Goal: Task Accomplishment & Management: Complete application form

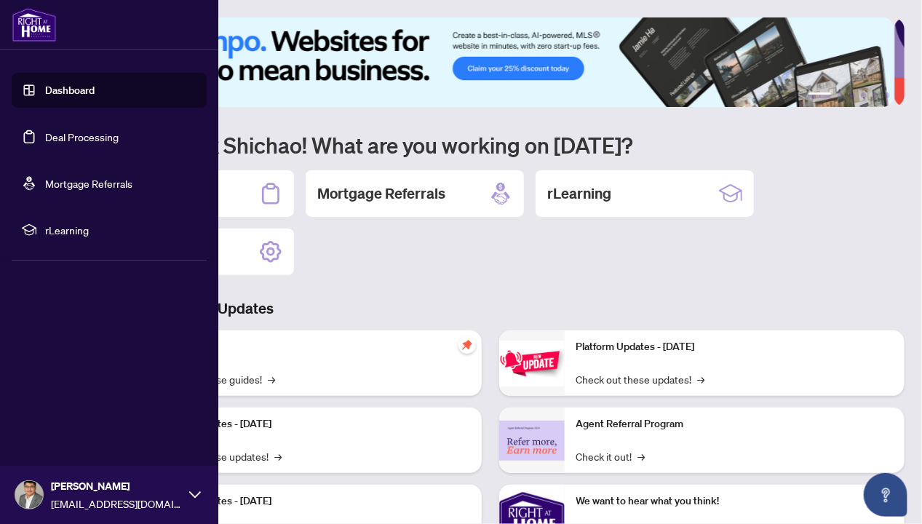
click at [60, 91] on link "Dashboard" at bounding box center [69, 90] width 49 height 13
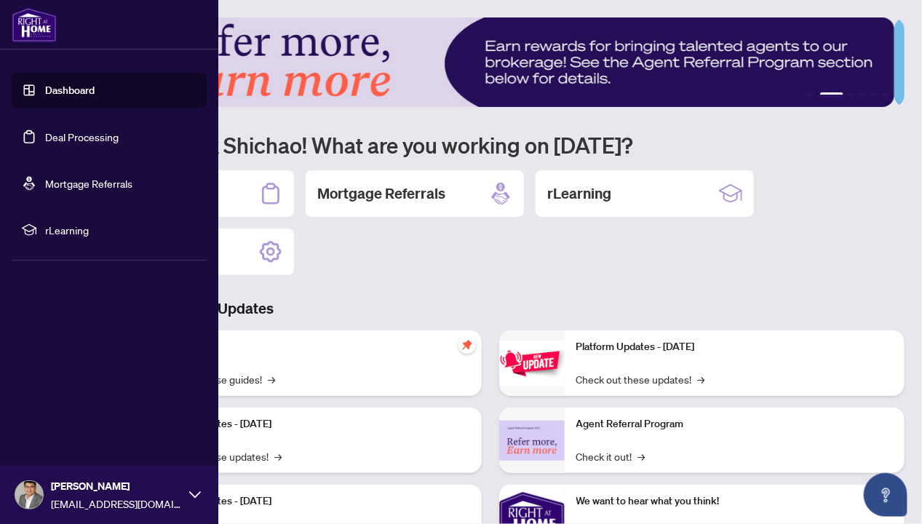
click at [67, 130] on link "Deal Processing" at bounding box center [82, 136] width 74 height 13
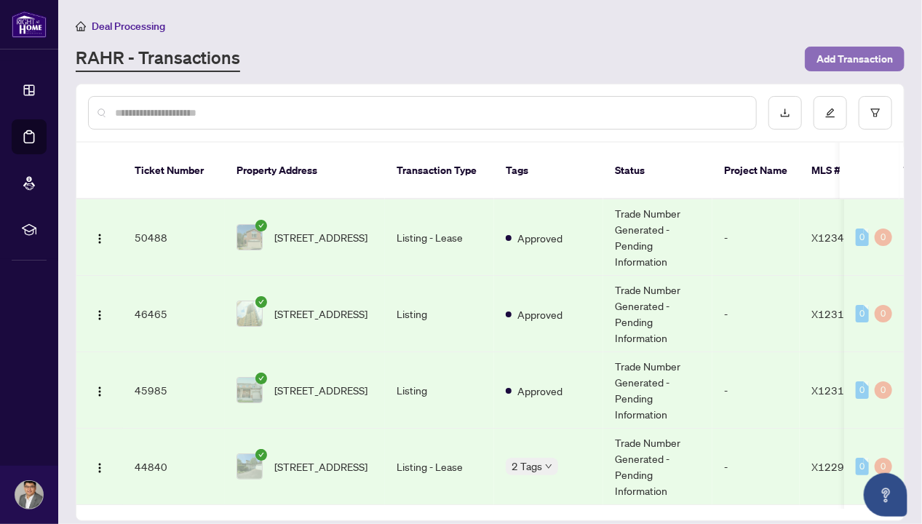
click at [866, 57] on span "Add Transaction" at bounding box center [855, 58] width 76 height 23
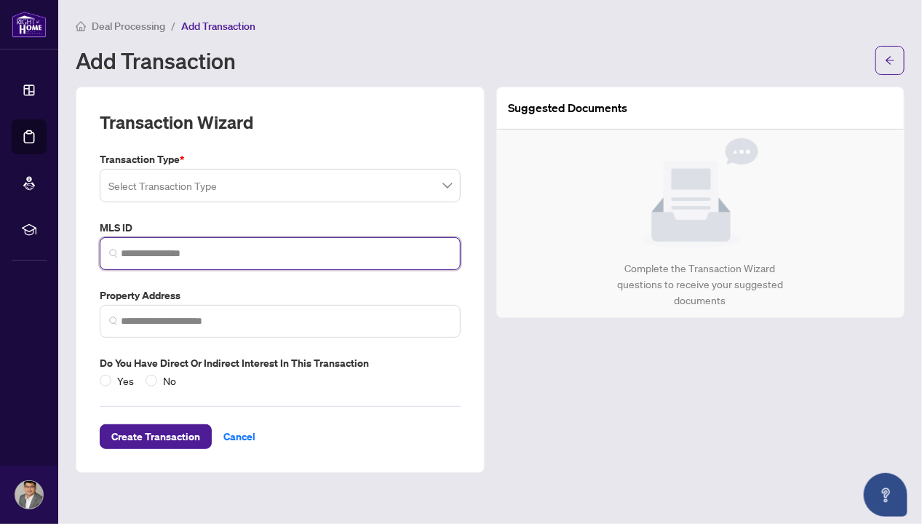
click at [173, 255] on input "search" at bounding box center [286, 253] width 330 height 15
paste input "*********"
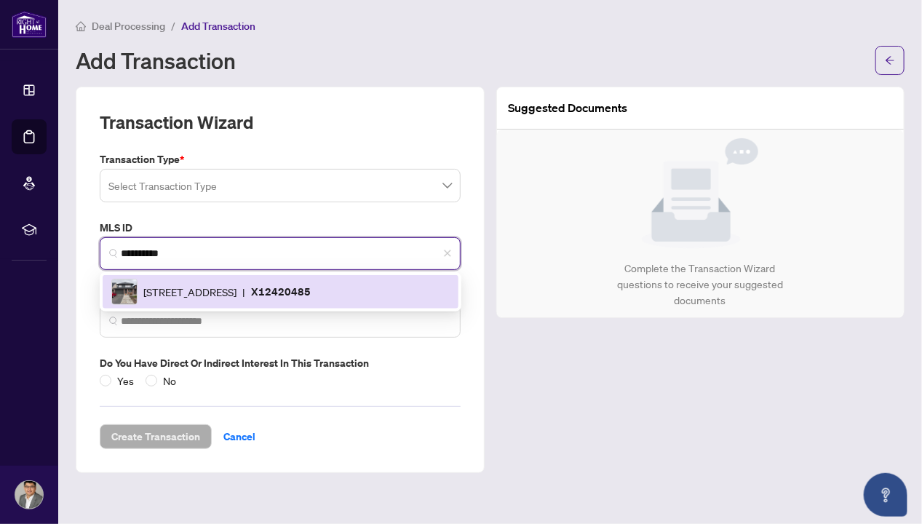
click at [211, 290] on span "[STREET_ADDRESS]" at bounding box center [189, 292] width 93 height 16
type input "*********"
type input "**********"
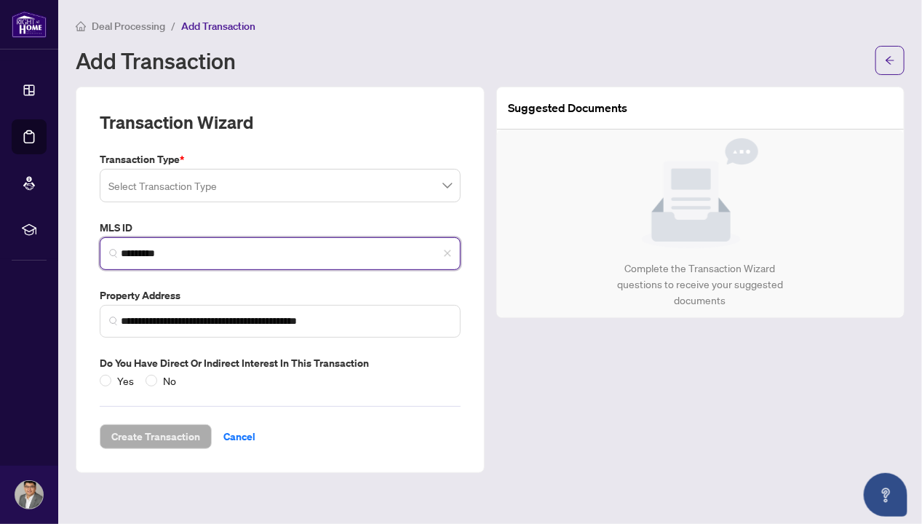
type input "*********"
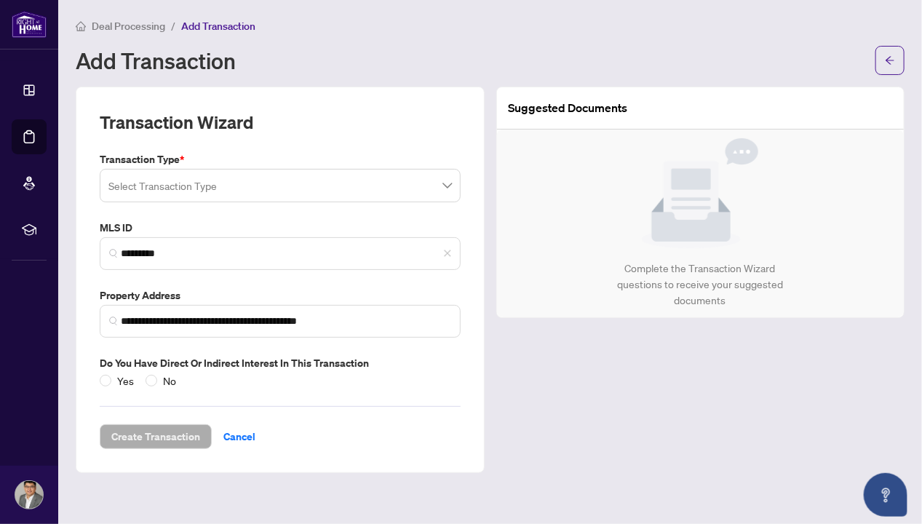
click at [294, 181] on input "search" at bounding box center [273, 188] width 330 height 32
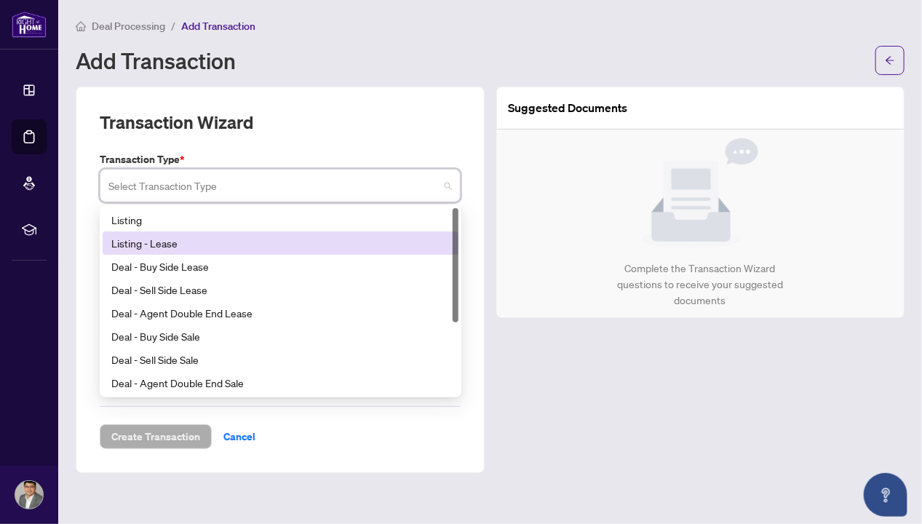
click at [173, 242] on div "Listing - Lease" at bounding box center [280, 243] width 338 height 16
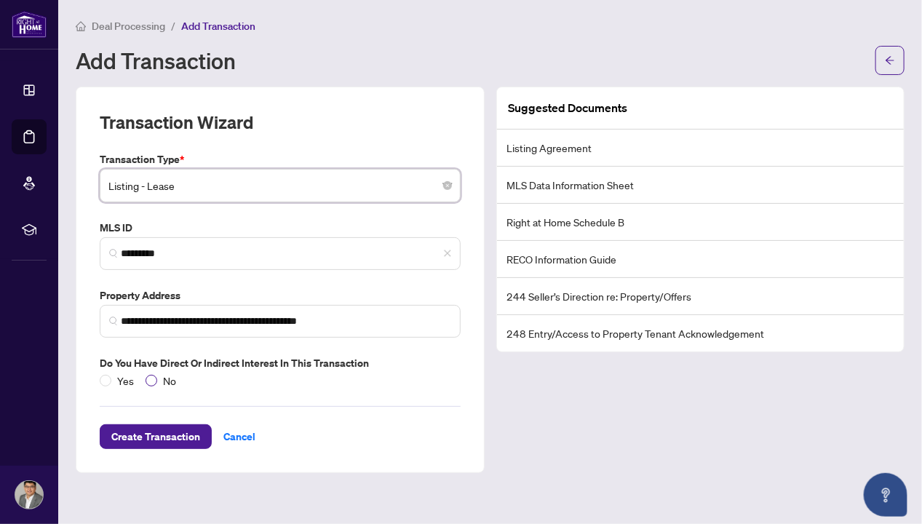
click at [165, 381] on span "No" at bounding box center [169, 381] width 25 height 16
click at [158, 432] on span "Create Transaction" at bounding box center [155, 436] width 89 height 23
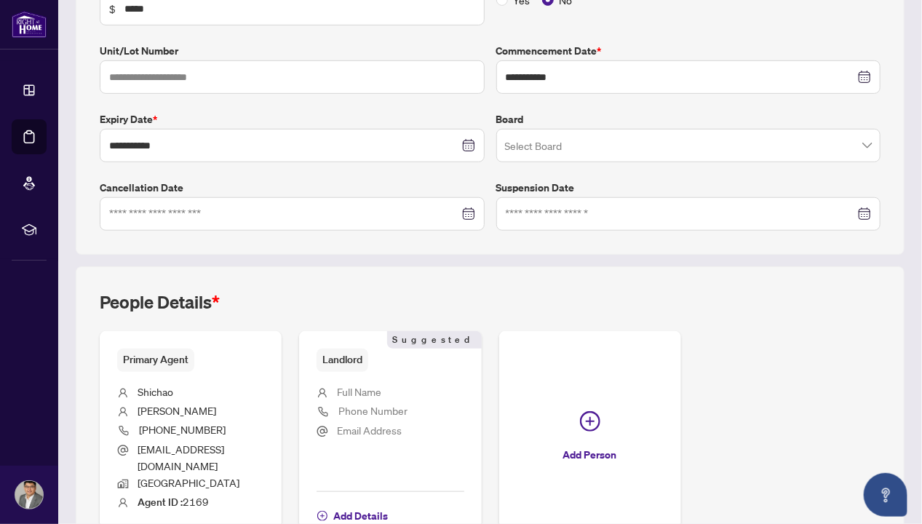
scroll to position [291, 0]
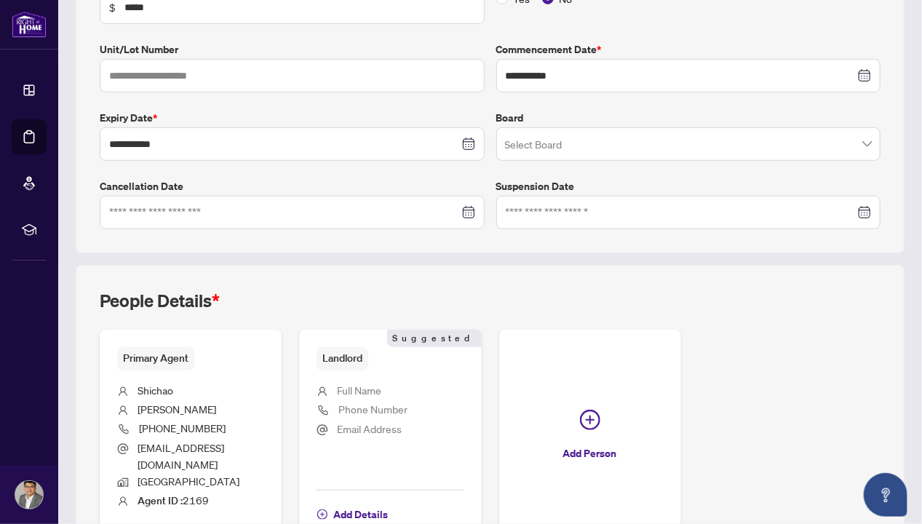
click at [571, 146] on input "search" at bounding box center [682, 146] width 354 height 32
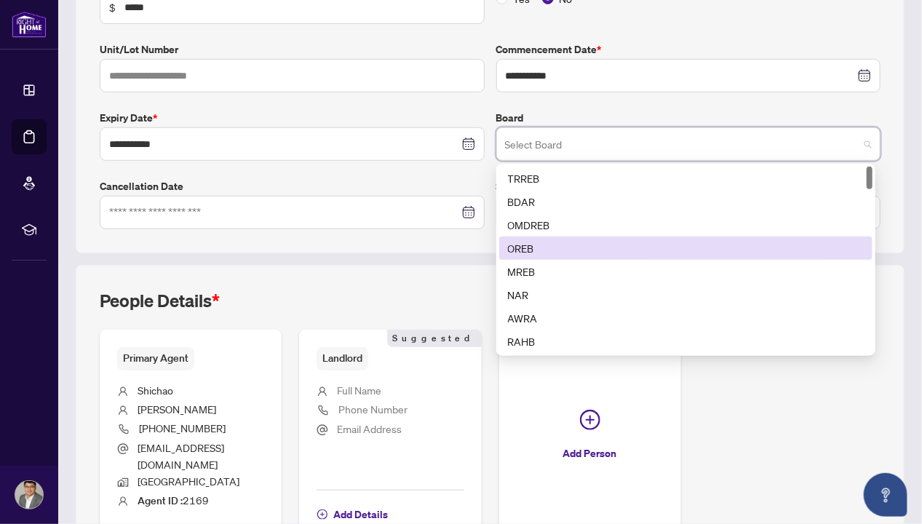
click at [537, 247] on div "OREB" at bounding box center [686, 248] width 357 height 16
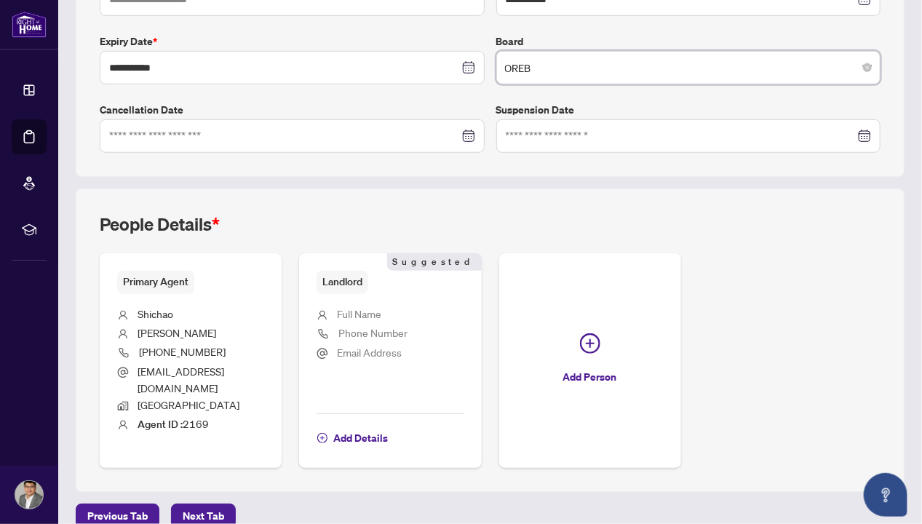
scroll to position [368, 0]
click at [193, 504] on span "Next Tab" at bounding box center [203, 515] width 41 height 23
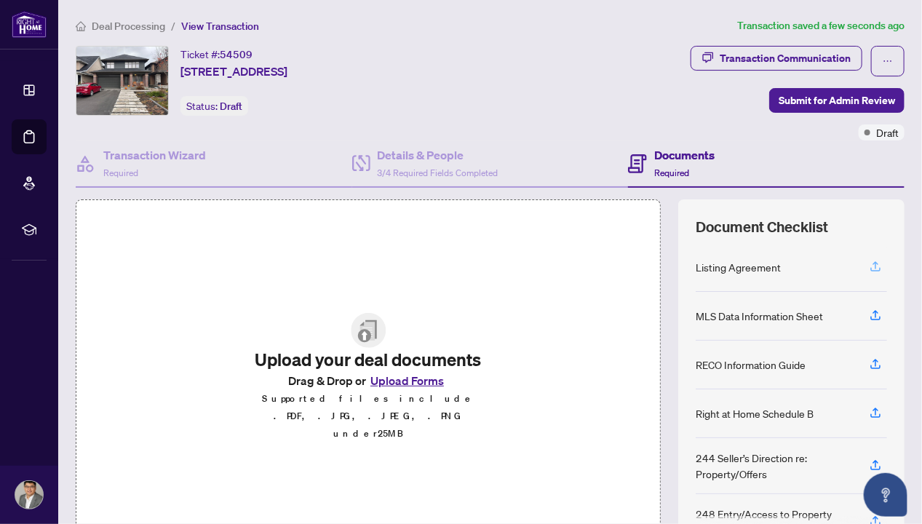
click at [869, 271] on span "button" at bounding box center [875, 266] width 13 height 23
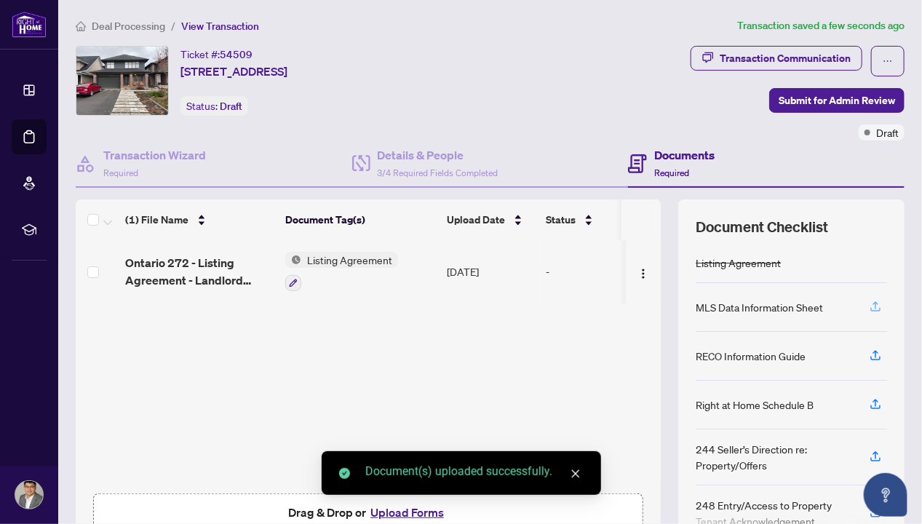
click at [871, 307] on icon "button" at bounding box center [876, 309] width 10 height 4
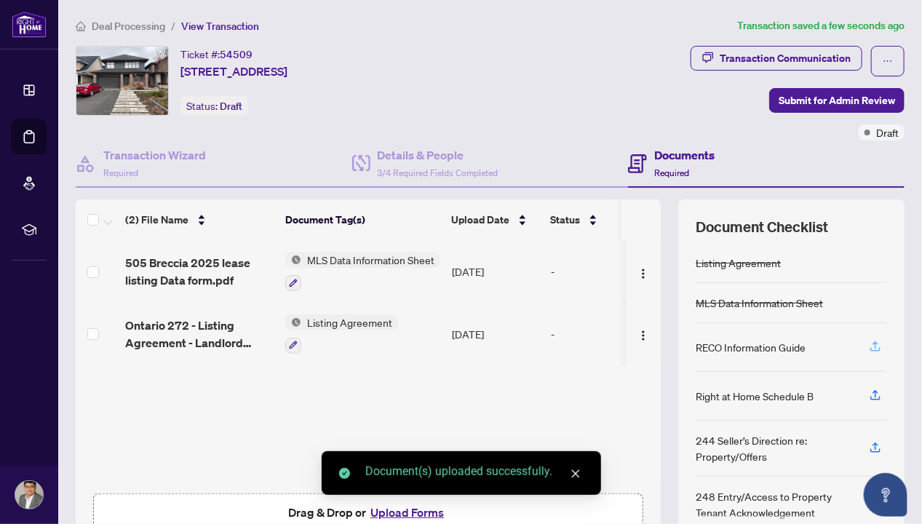
click at [869, 342] on icon "button" at bounding box center [875, 346] width 13 height 13
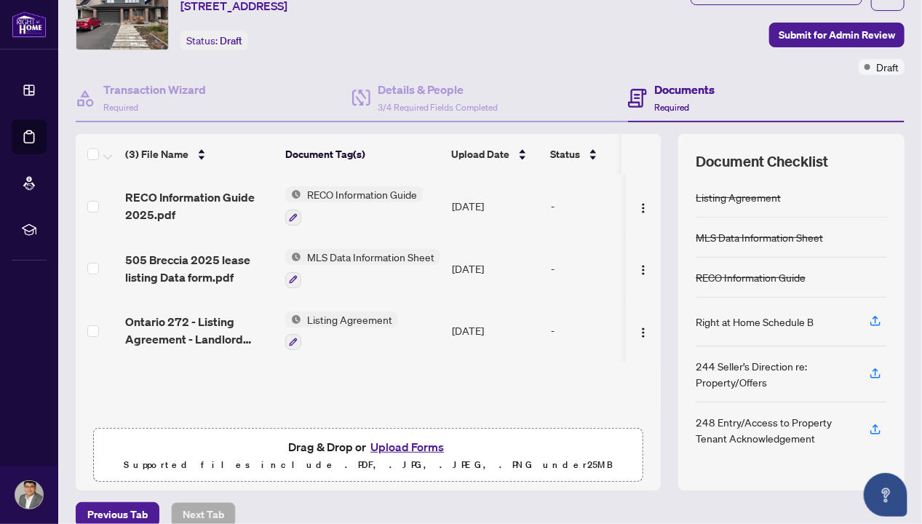
scroll to position [83, 0]
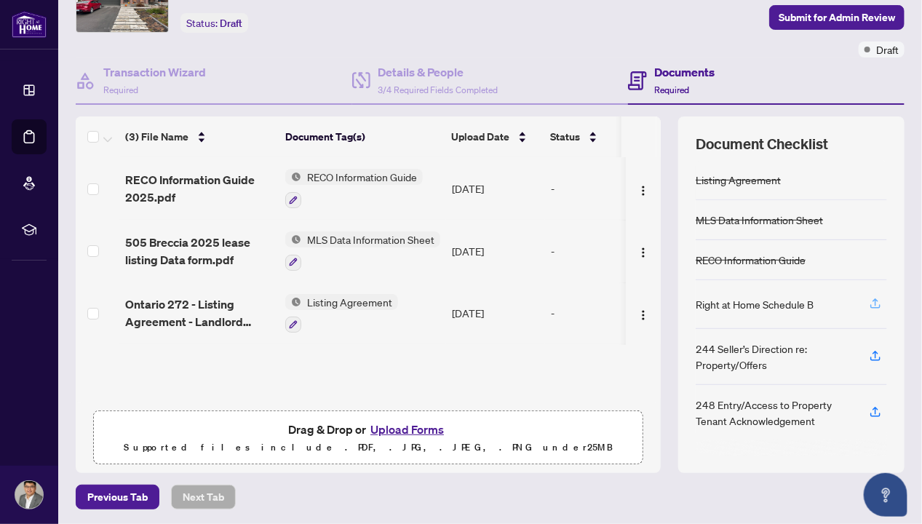
click at [869, 298] on icon "button" at bounding box center [875, 303] width 13 height 13
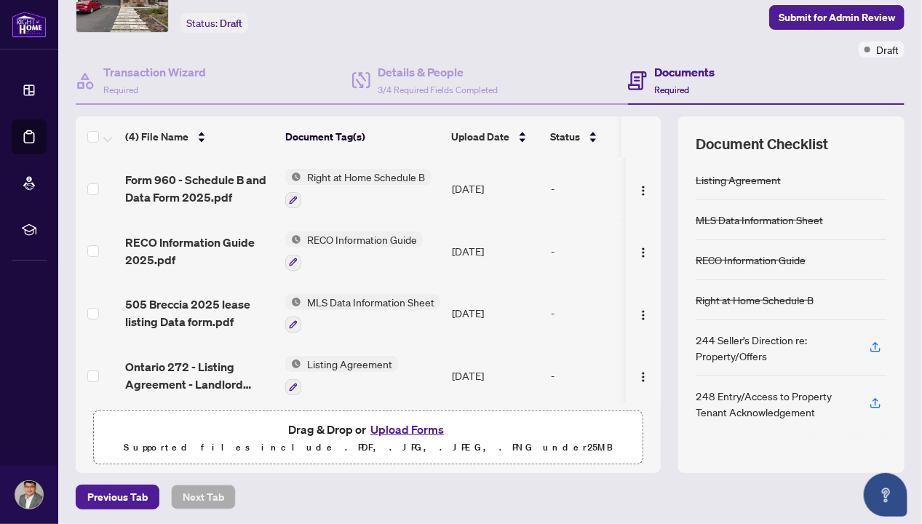
scroll to position [4, 0]
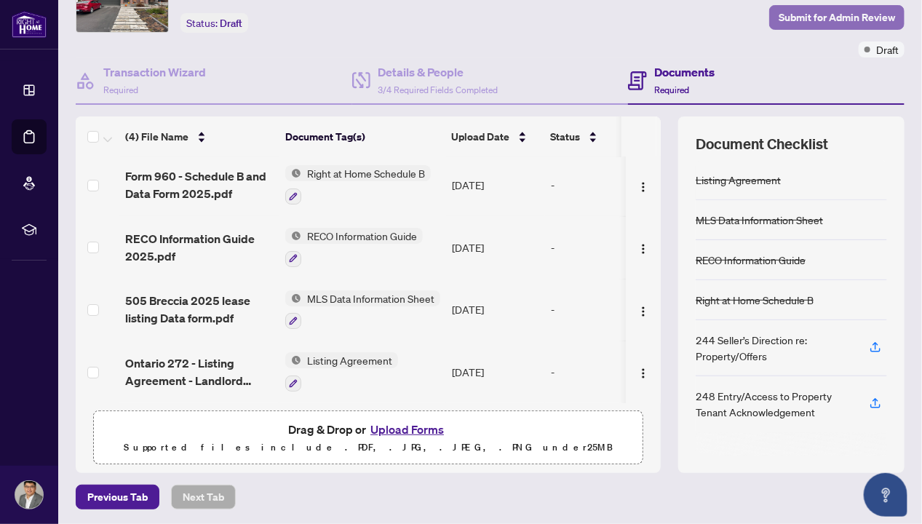
click at [857, 21] on span "Submit for Admin Review" at bounding box center [837, 17] width 116 height 23
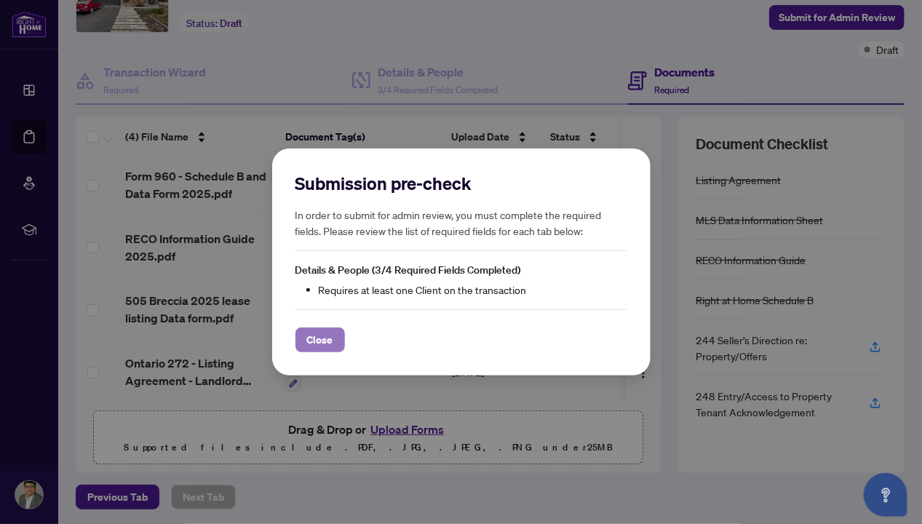
click at [323, 341] on span "Close" at bounding box center [320, 339] width 26 height 23
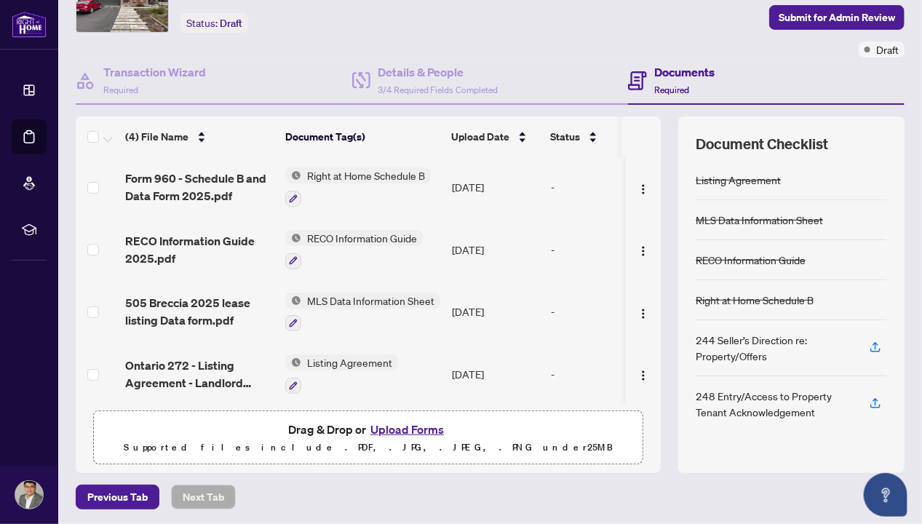
scroll to position [0, 0]
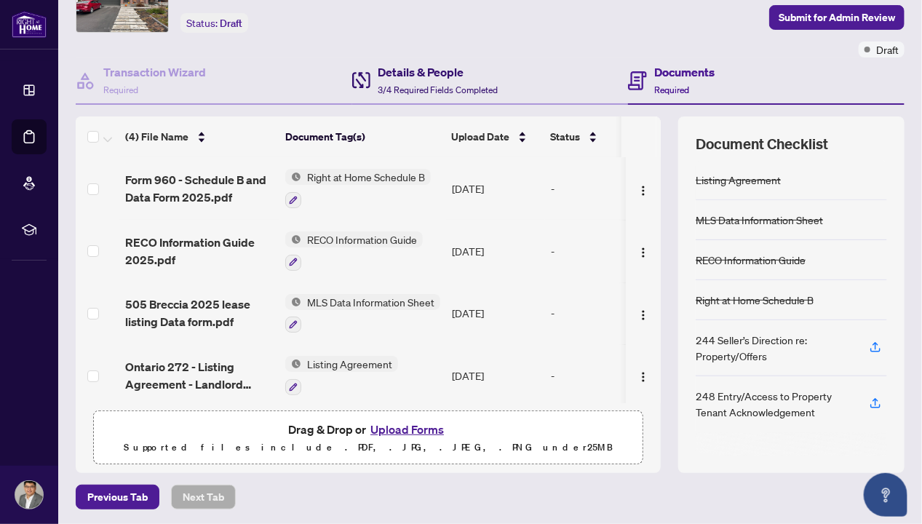
click at [425, 89] on span "3/4 Required Fields Completed" at bounding box center [438, 89] width 121 height 11
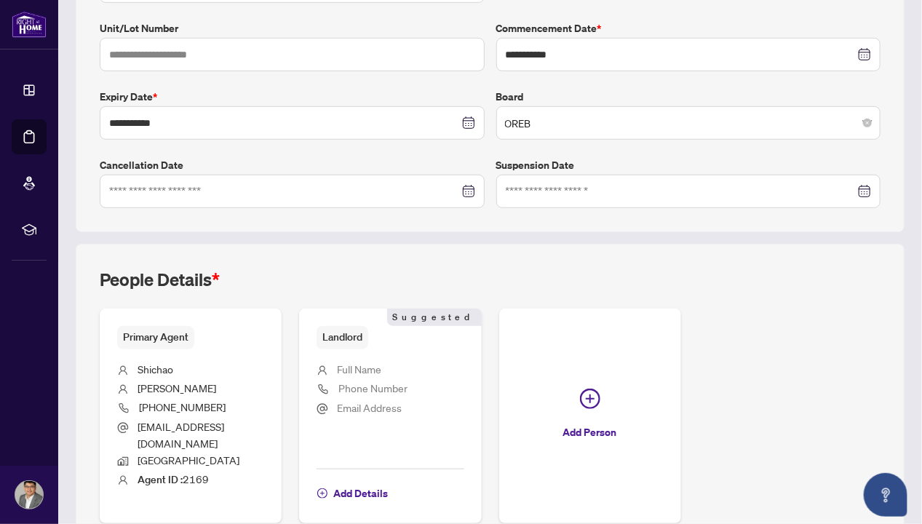
scroll to position [368, 0]
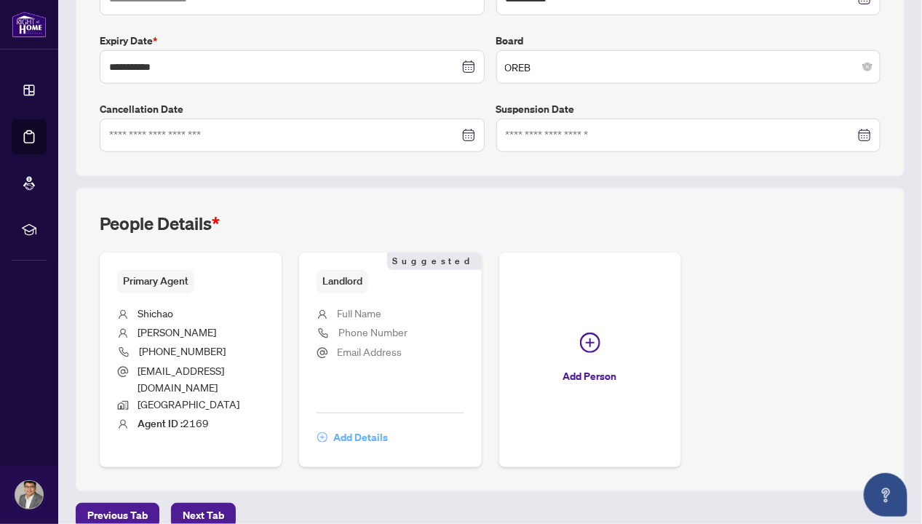
click at [388, 426] on span "Add Details" at bounding box center [360, 437] width 55 height 23
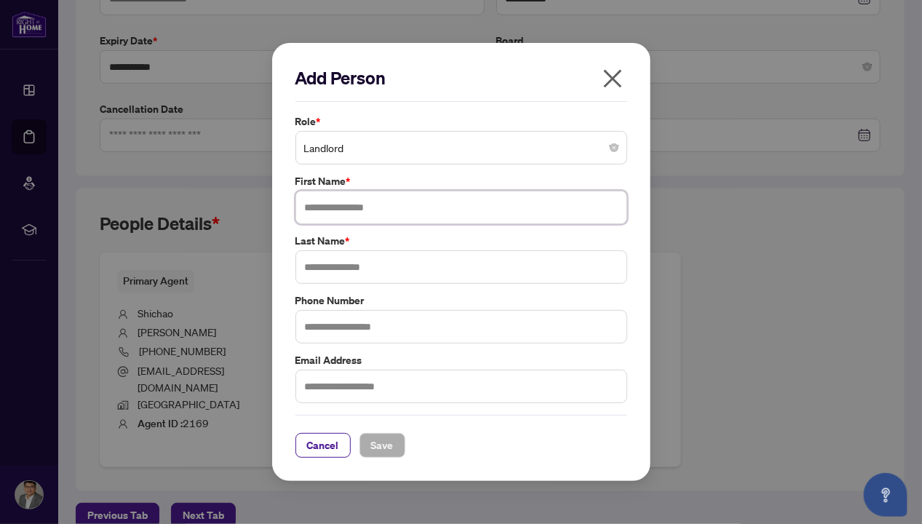
click at [365, 202] on input "text" at bounding box center [462, 207] width 332 height 33
type input "******"
type input "**"
click at [452, 422] on div "Cancel Save" at bounding box center [462, 436] width 332 height 43
click at [391, 448] on span "Save" at bounding box center [382, 445] width 23 height 23
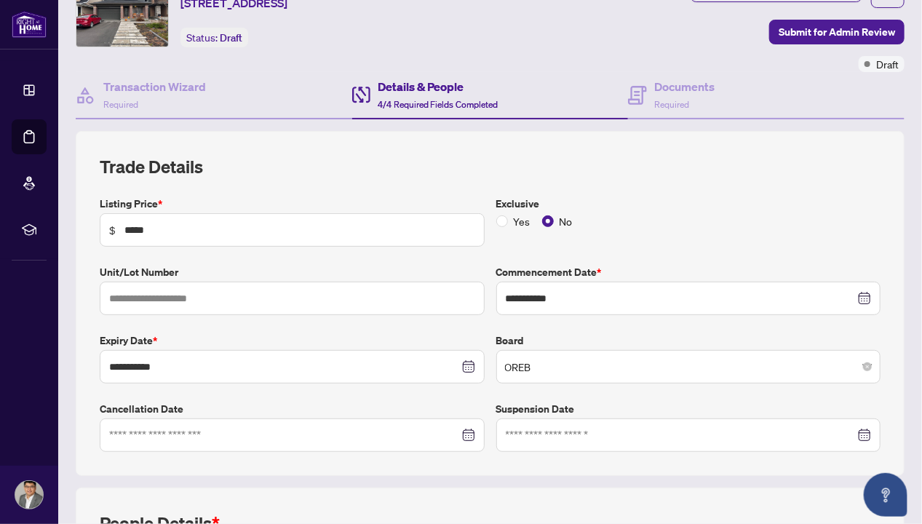
scroll to position [29, 0]
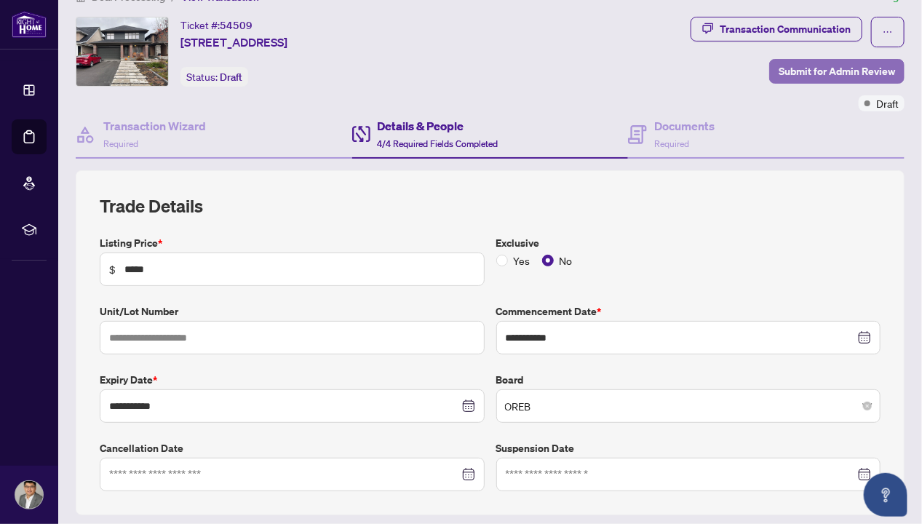
click at [875, 64] on span "Submit for Admin Review" at bounding box center [837, 71] width 116 height 23
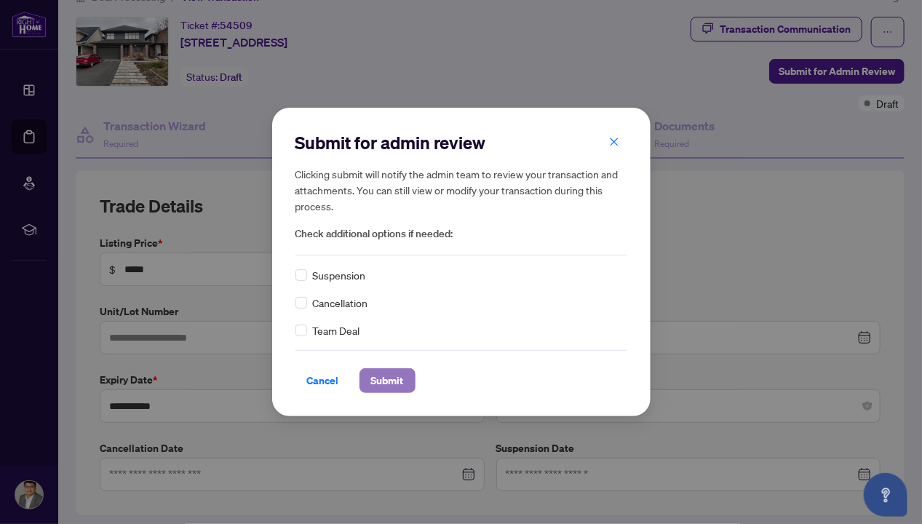
click at [383, 381] on span "Submit" at bounding box center [387, 380] width 33 height 23
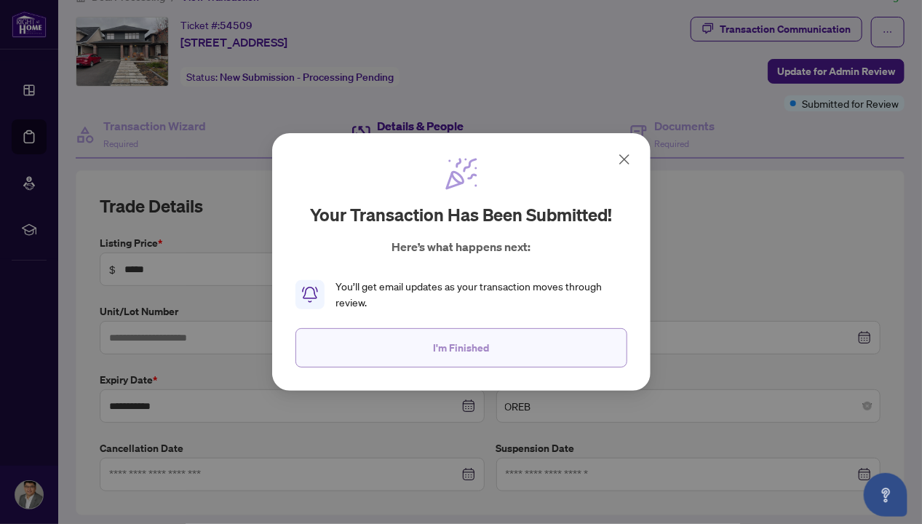
click at [444, 344] on span "I'm Finished" at bounding box center [461, 347] width 56 height 23
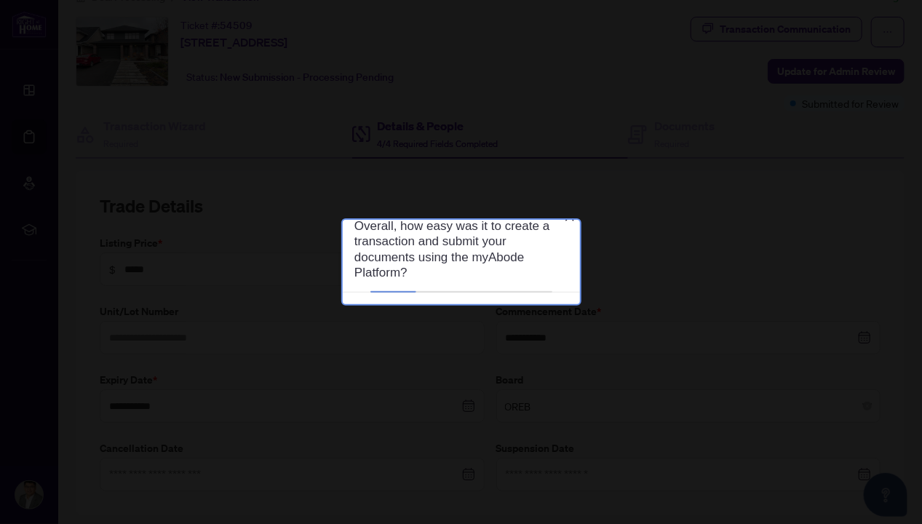
scroll to position [0, 0]
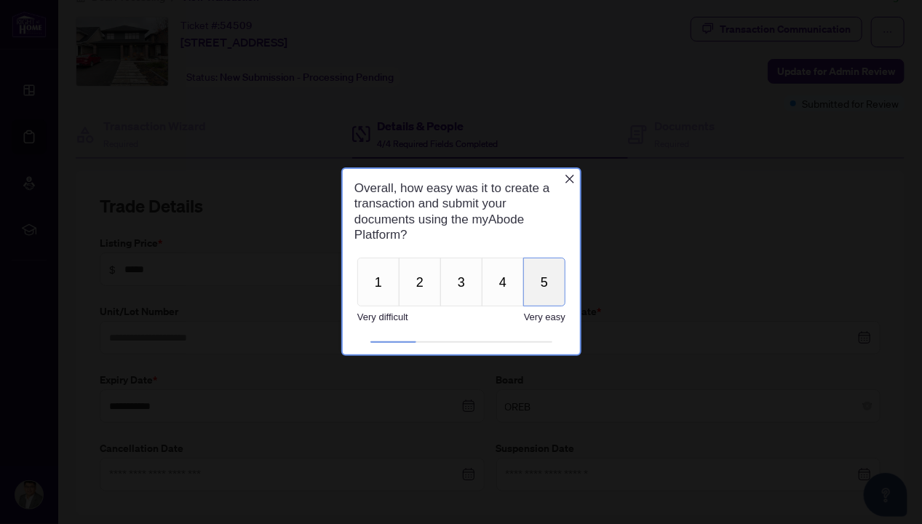
click at [544, 282] on button "5" at bounding box center [544, 282] width 42 height 49
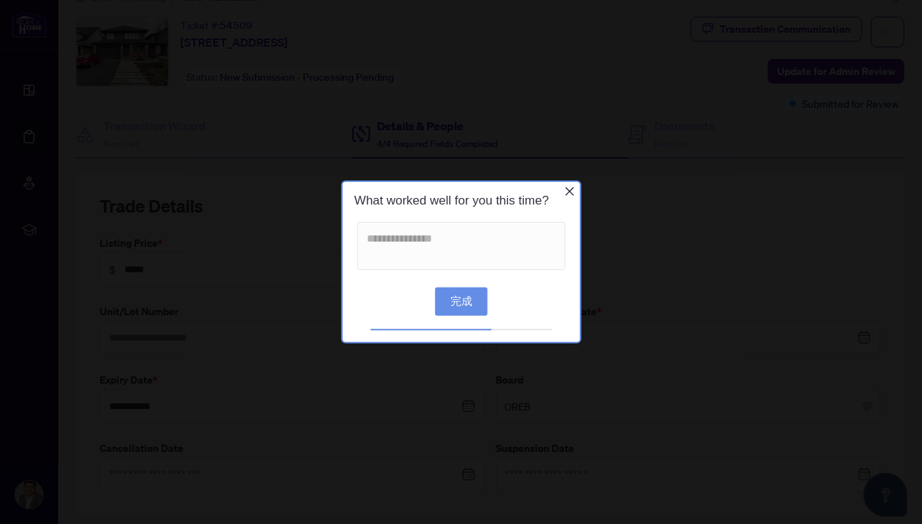
click at [469, 298] on button "完成" at bounding box center [461, 301] width 52 height 28
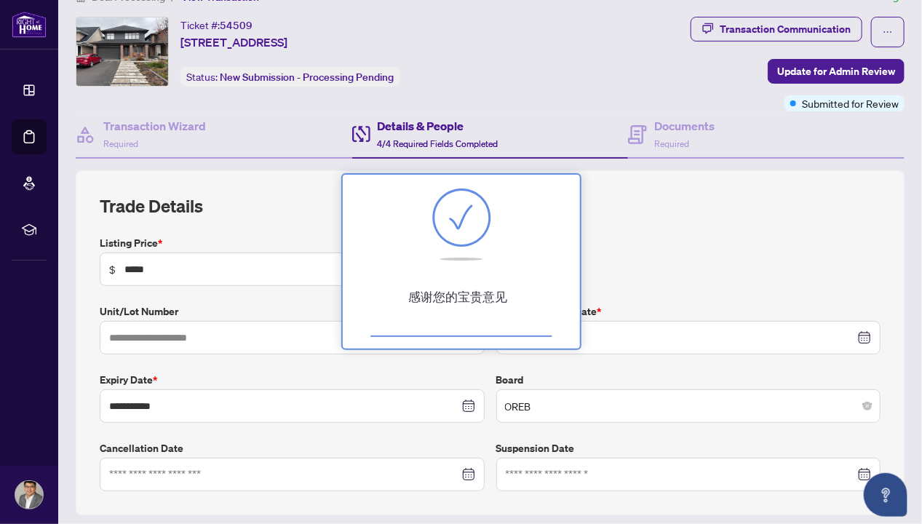
click at [440, 461] on div at bounding box center [461, 262] width 922 height 524
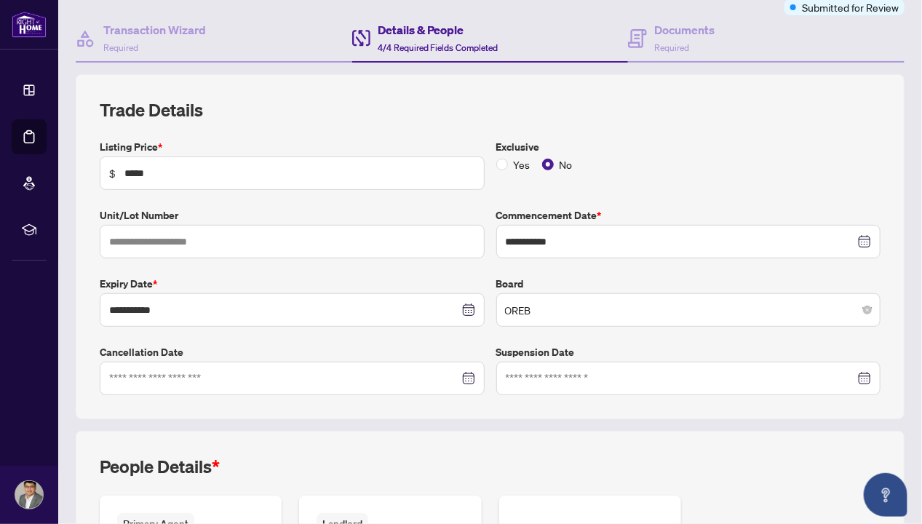
scroll to position [150, 0]
